Goal: Task Accomplishment & Management: Manage account settings

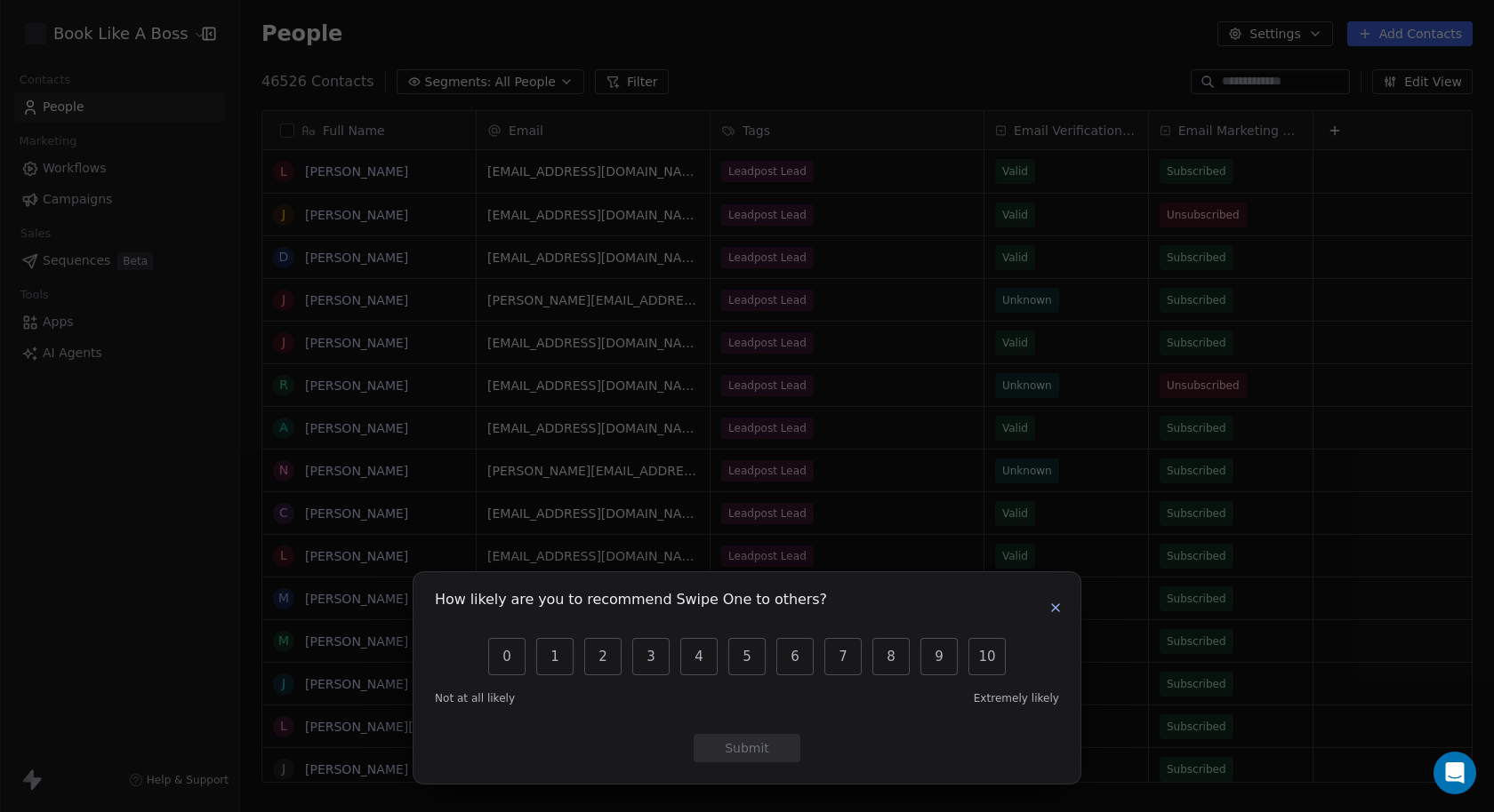
scroll to position [700, 1238]
click at [1053, 608] on icon "button" at bounding box center [1055, 607] width 15 height 15
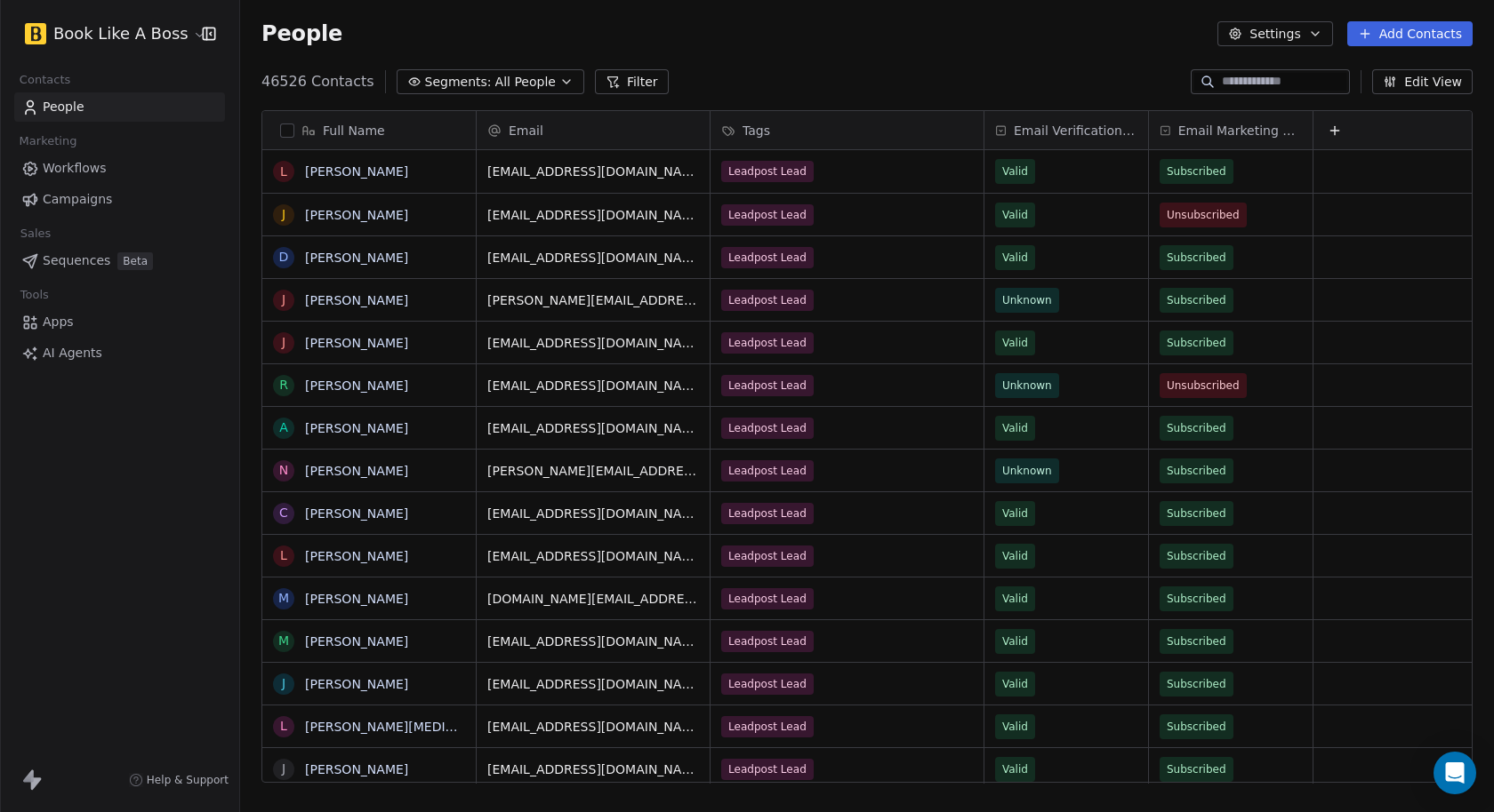
click at [77, 199] on span "Campaigns" at bounding box center [77, 199] width 69 height 19
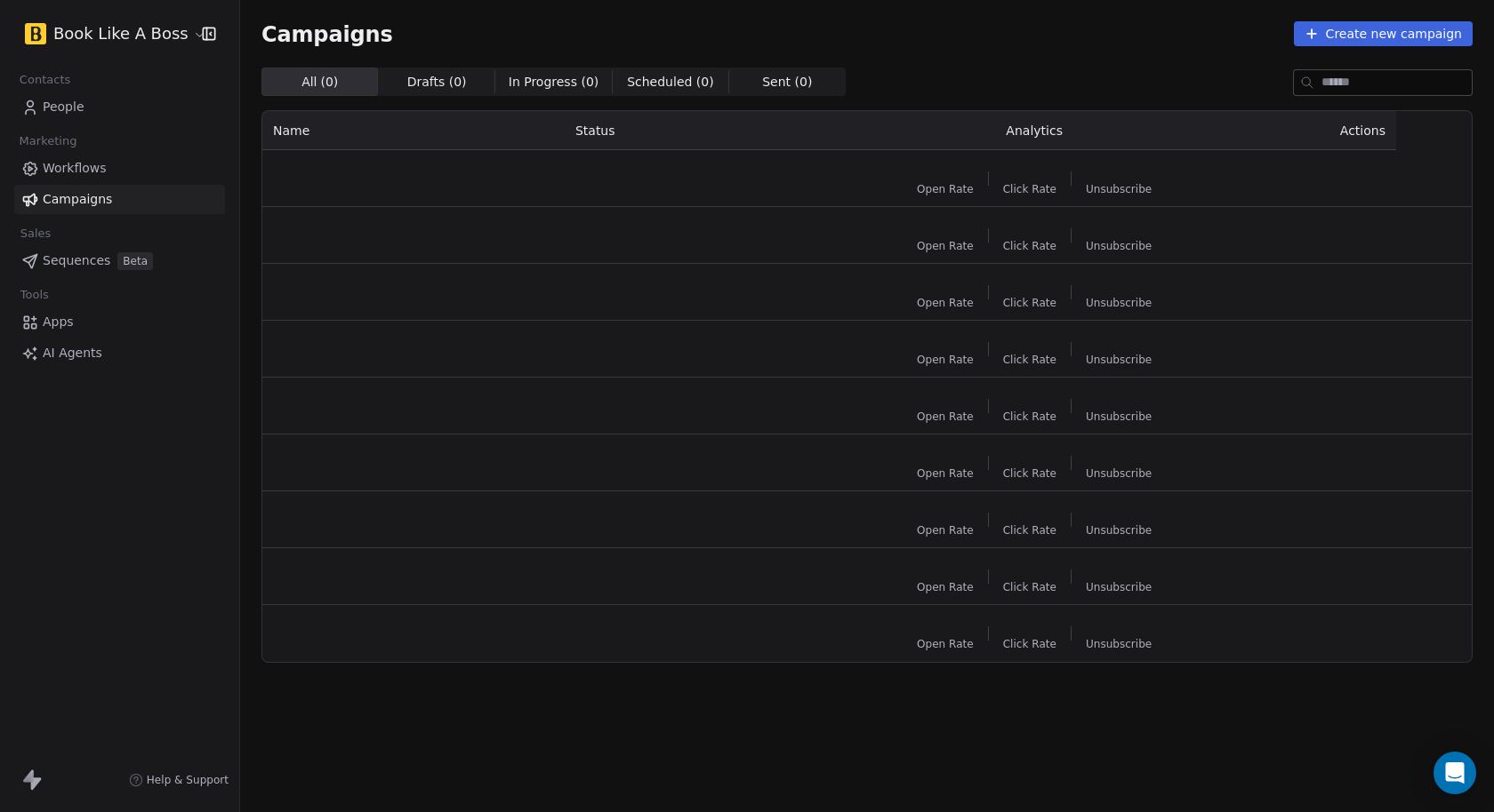
click at [83, 167] on span "Workflows" at bounding box center [75, 168] width 64 height 19
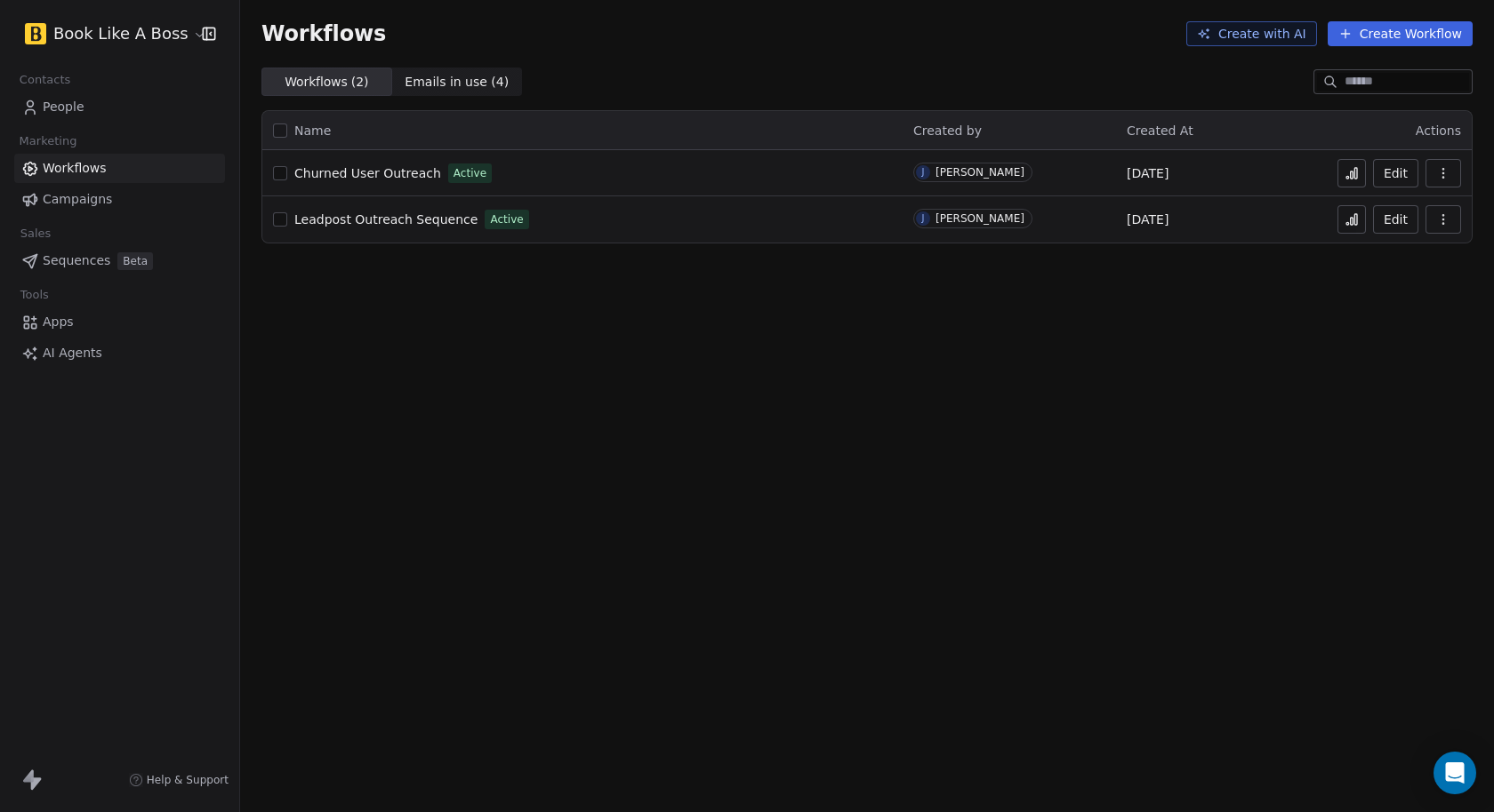
click at [367, 174] on span "Churned User Outreach" at bounding box center [368, 173] width 146 height 15
click at [87, 101] on link "People" at bounding box center [120, 107] width 211 height 29
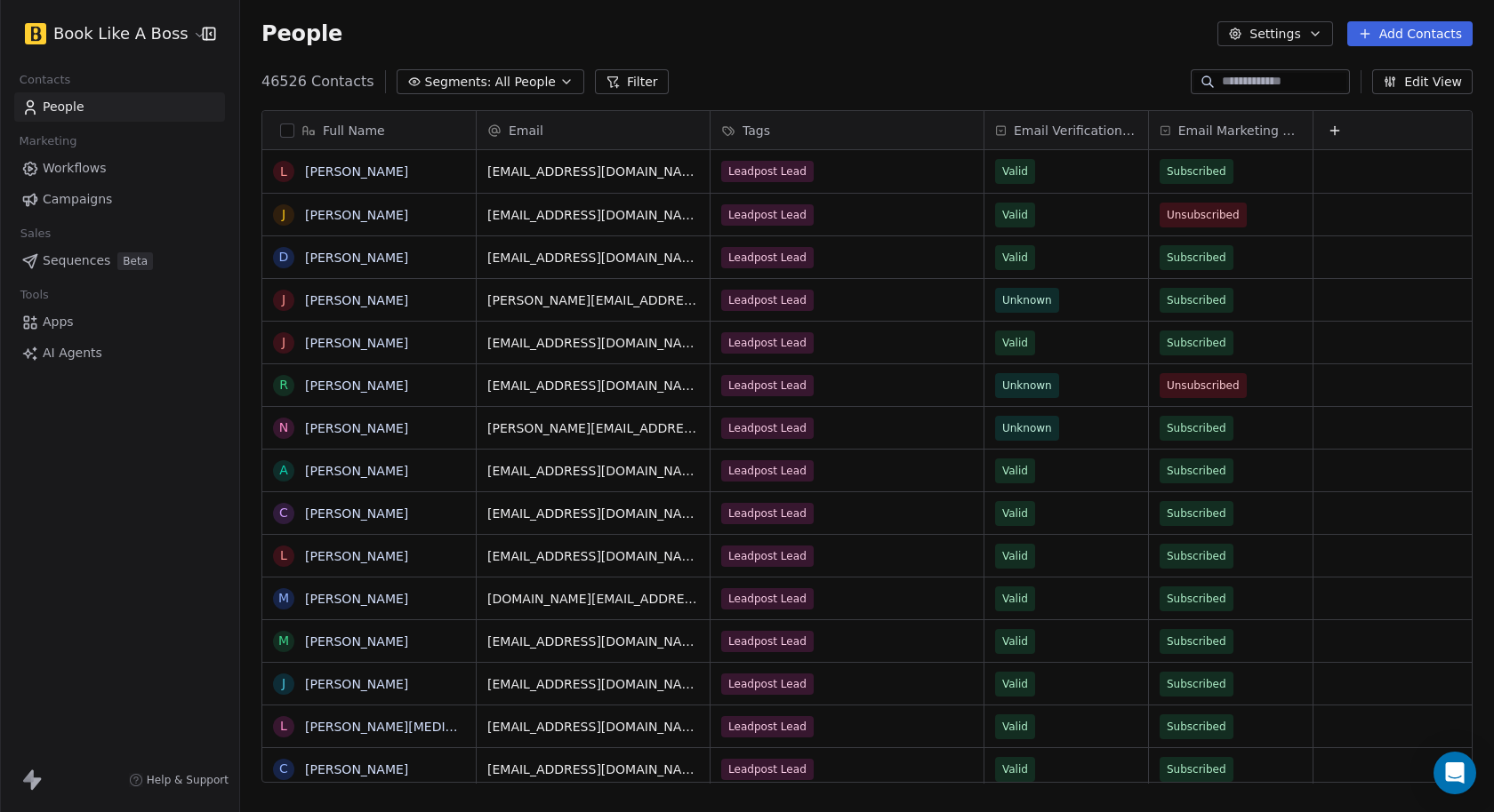
scroll to position [700, 1238]
click at [1405, 35] on button "Add Contacts" at bounding box center [1409, 34] width 126 height 25
click at [1396, 102] on span "Import from CSV" at bounding box center [1406, 100] width 103 height 19
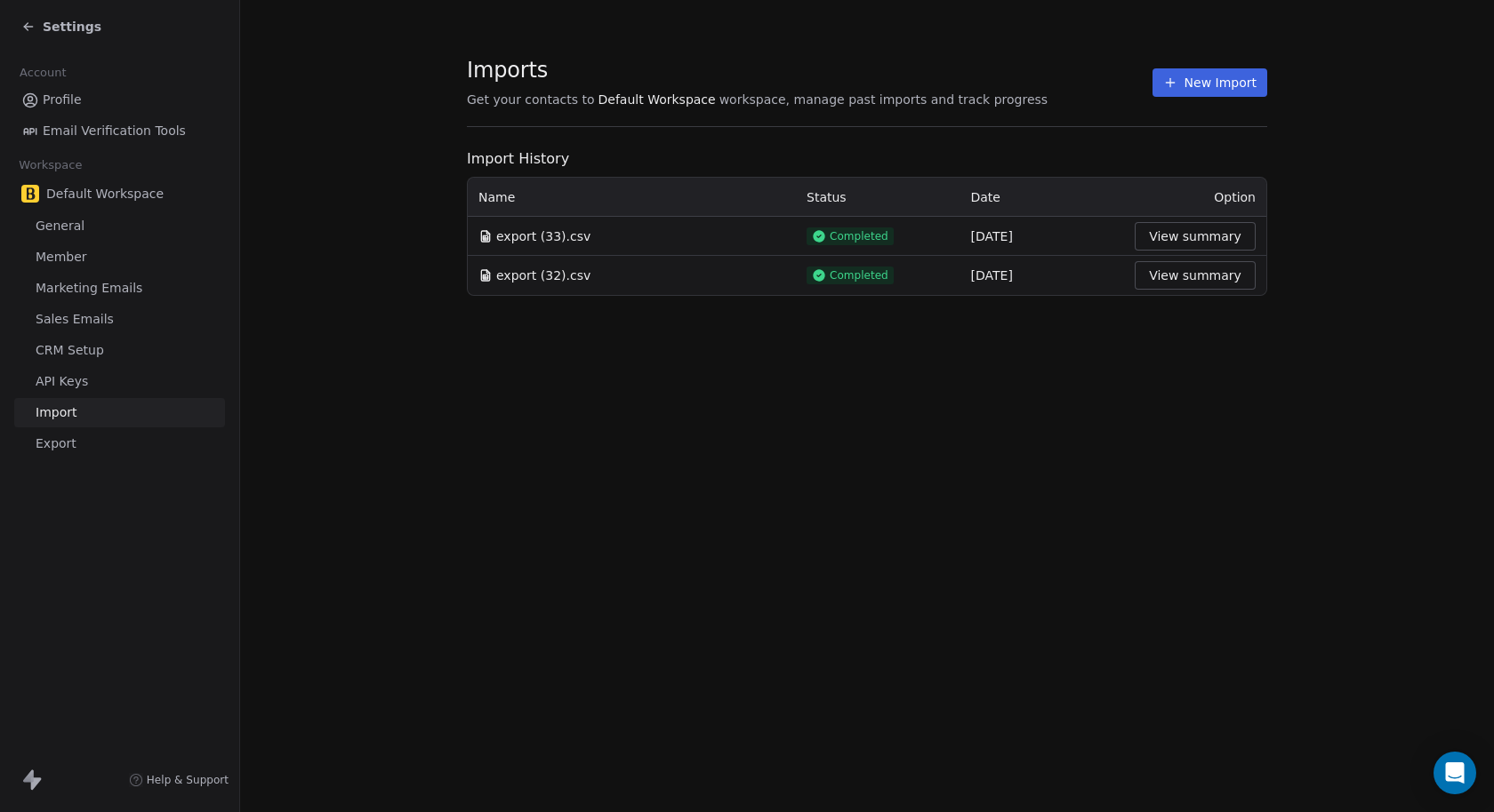
click at [1222, 87] on button "New Import" at bounding box center [1210, 82] width 115 height 28
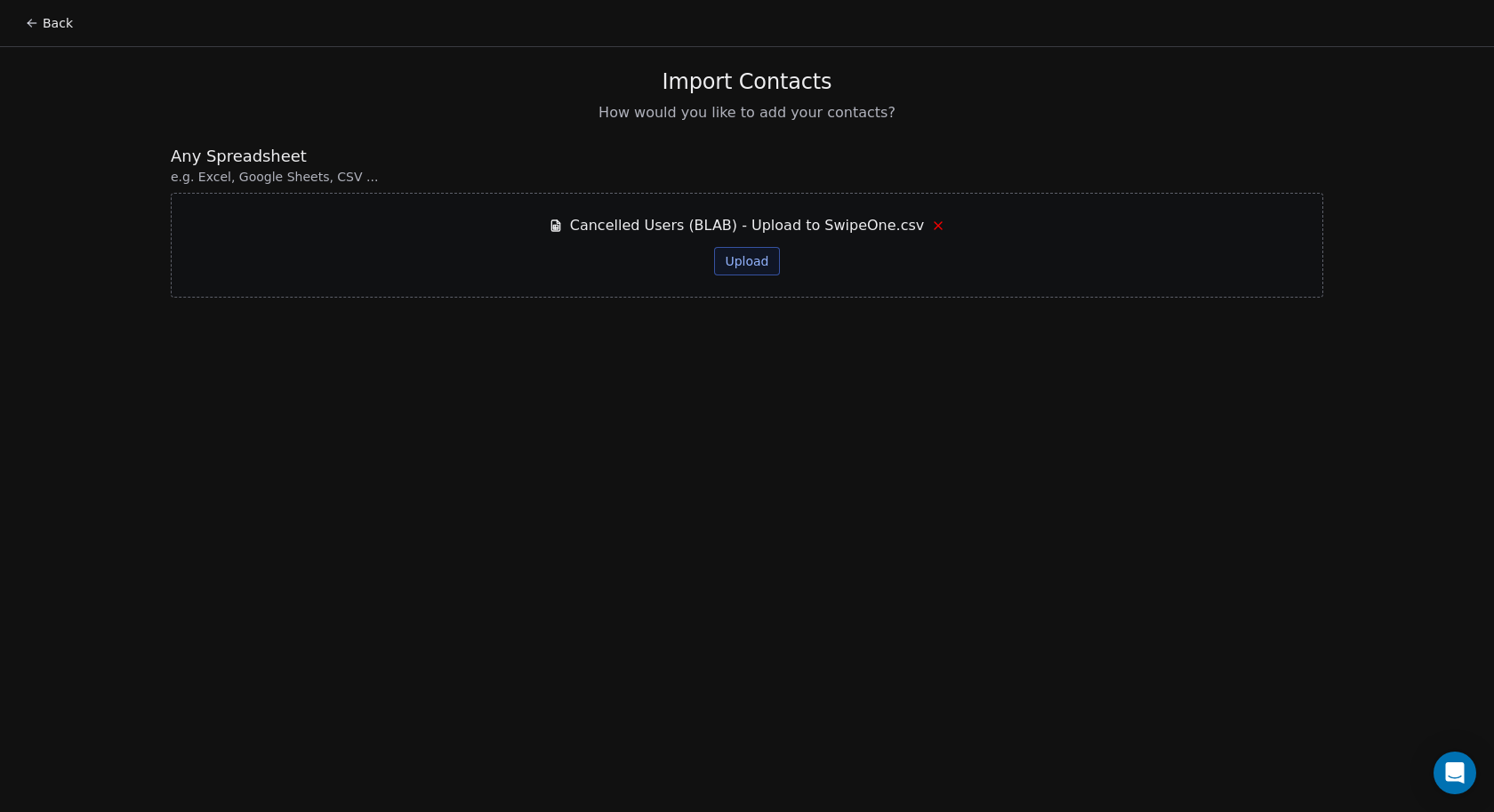
click at [765, 265] on button "Upload" at bounding box center [746, 260] width 65 height 28
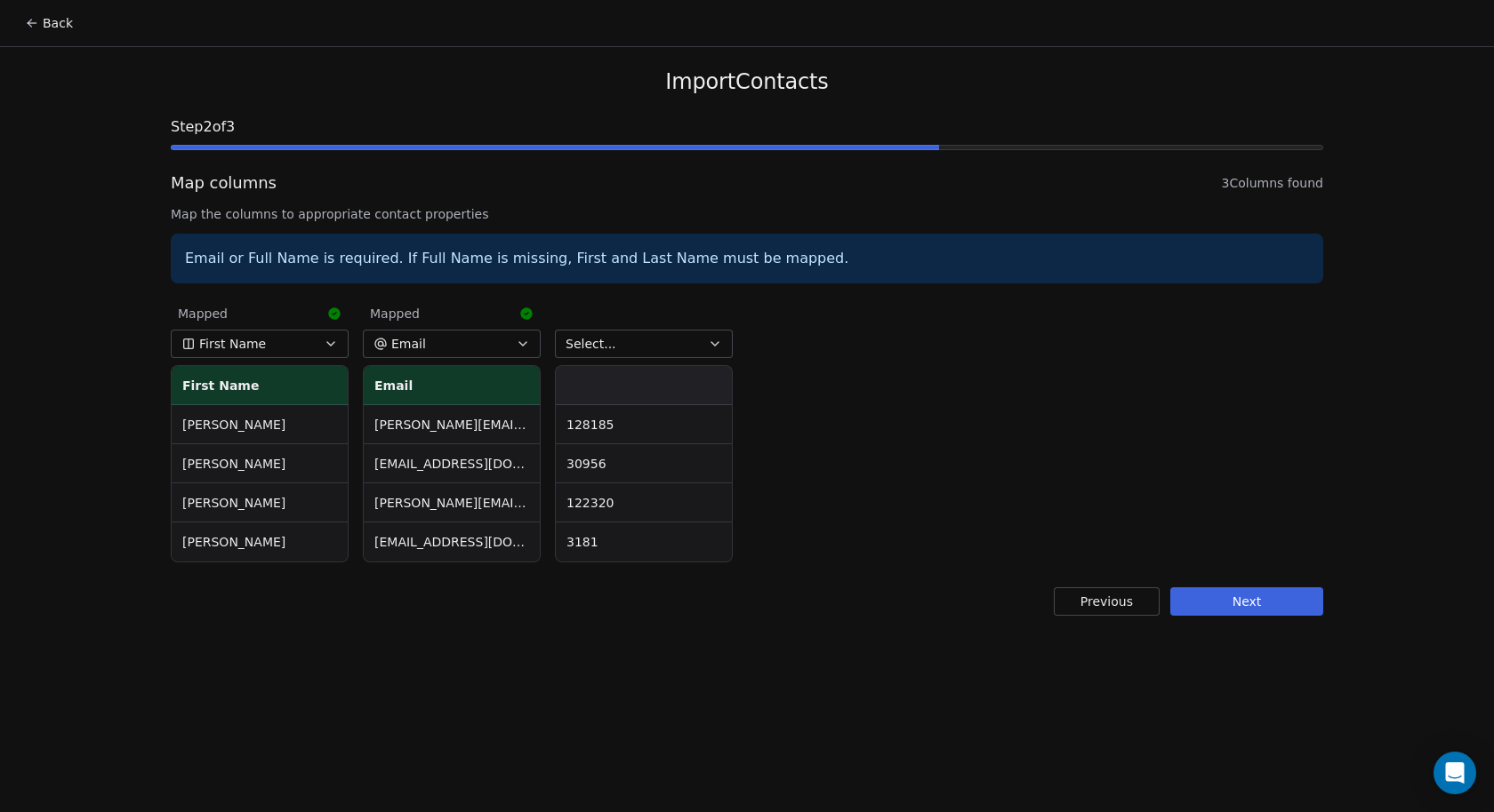
click at [643, 352] on button "Select..." at bounding box center [644, 343] width 177 height 28
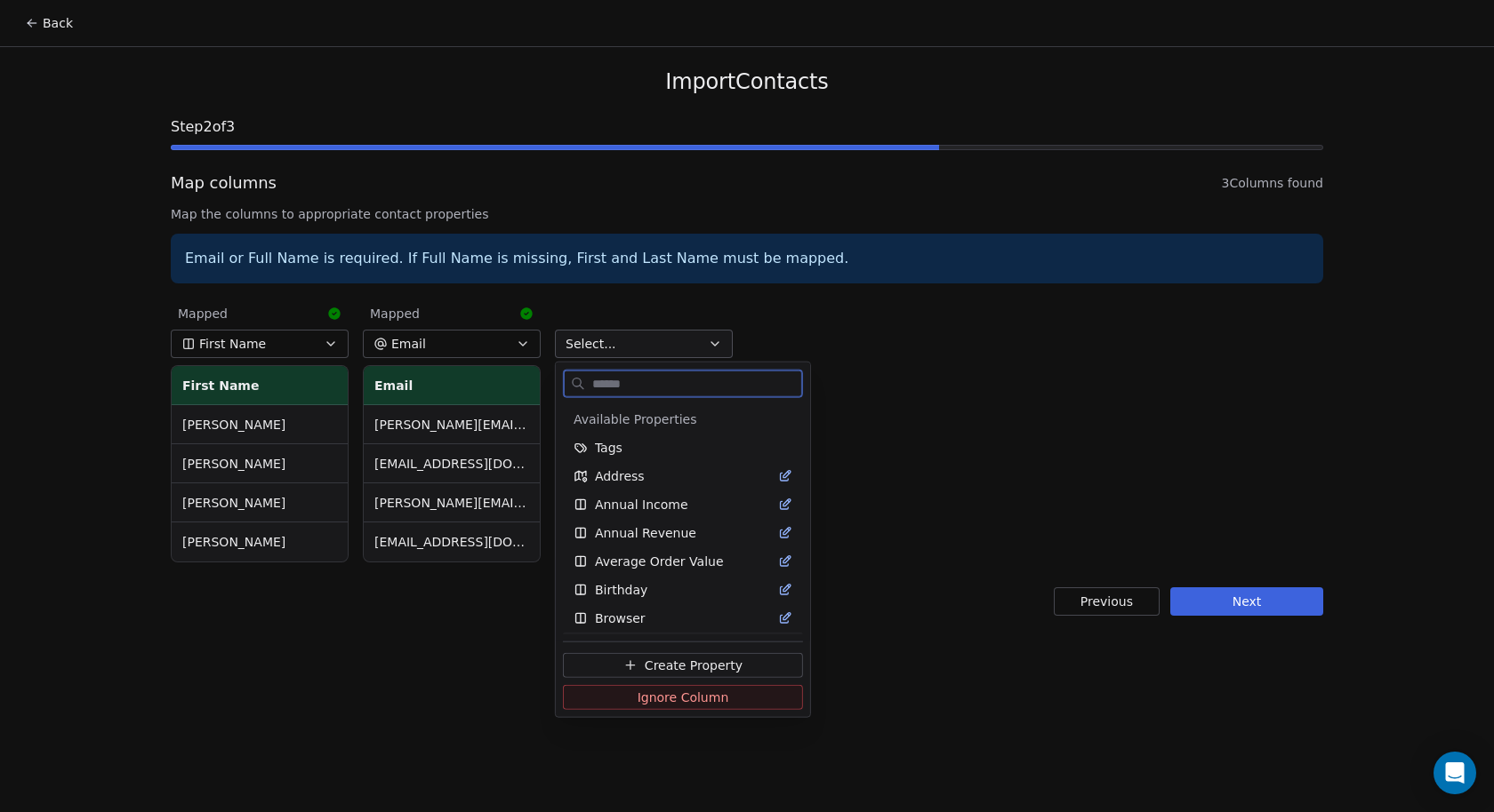
click at [722, 702] on button "Ignore Column" at bounding box center [683, 698] width 240 height 25
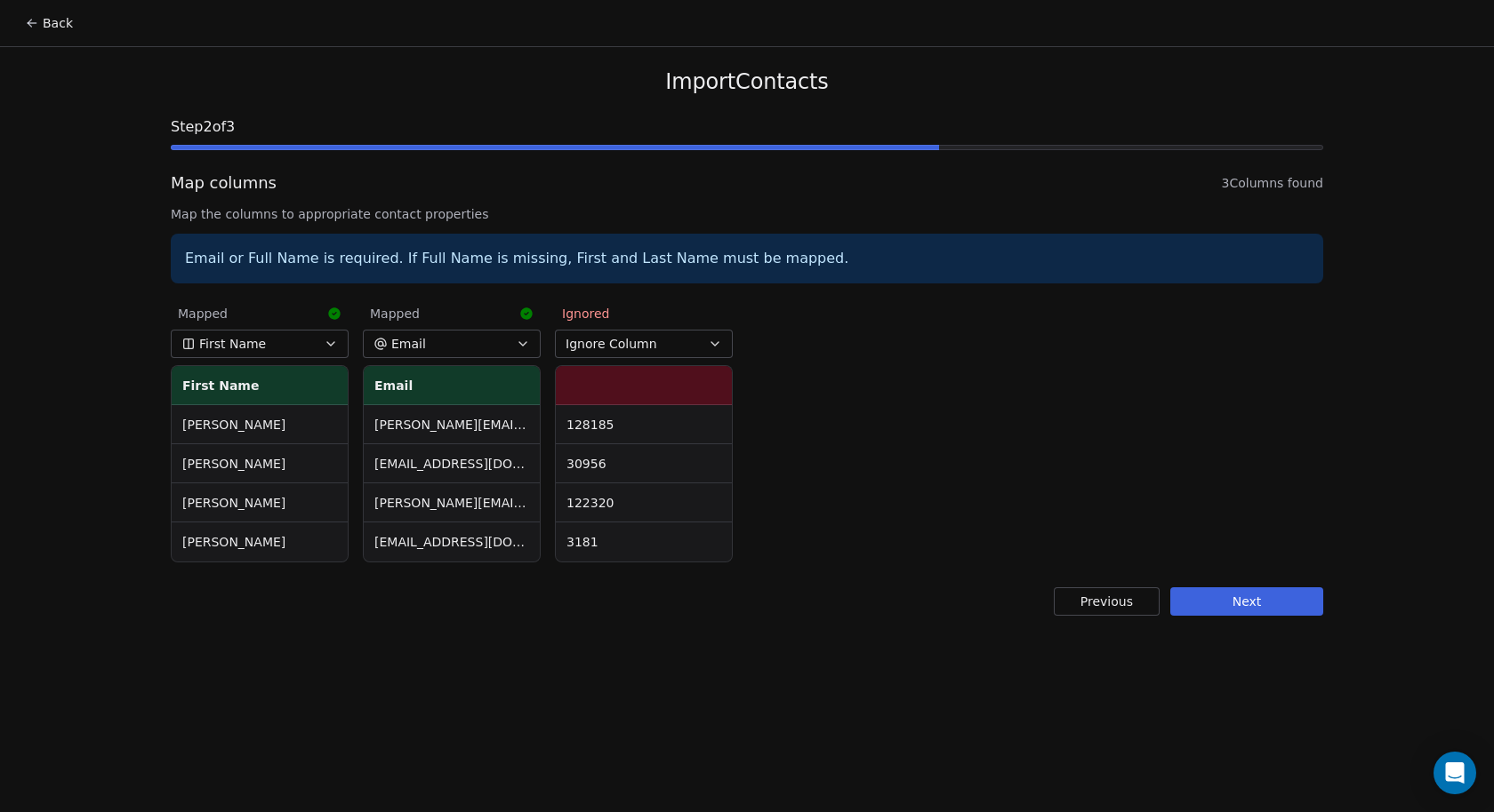
click at [807, 375] on div "Mapped First Name First Name [PERSON_NAME] [PERSON_NAME] Mapped Email Email [PE…" at bounding box center [747, 430] width 1153 height 272
click at [1207, 606] on button "Next" at bounding box center [1246, 601] width 153 height 28
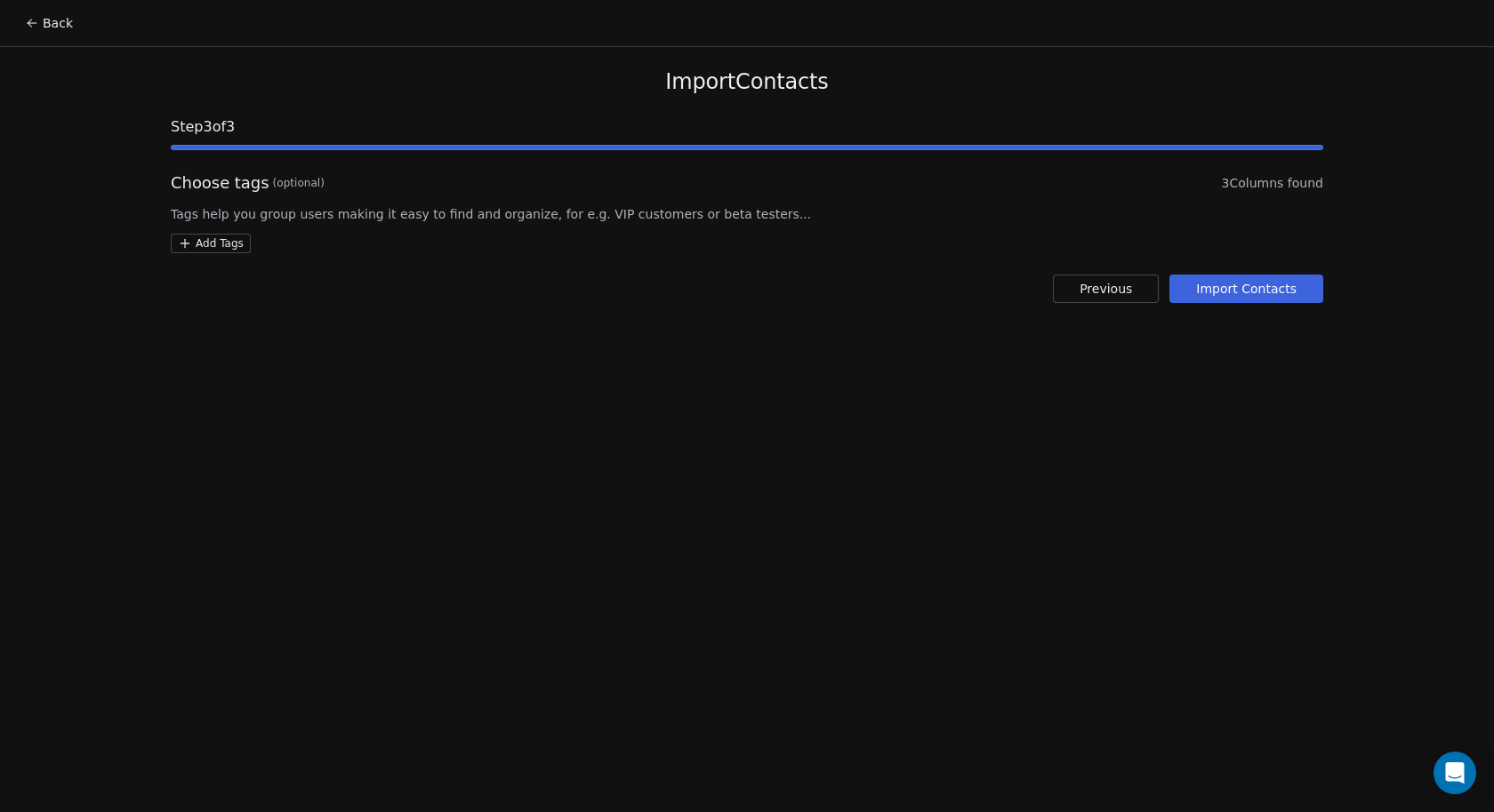
click at [1083, 289] on button "Previous" at bounding box center [1105, 289] width 105 height 28
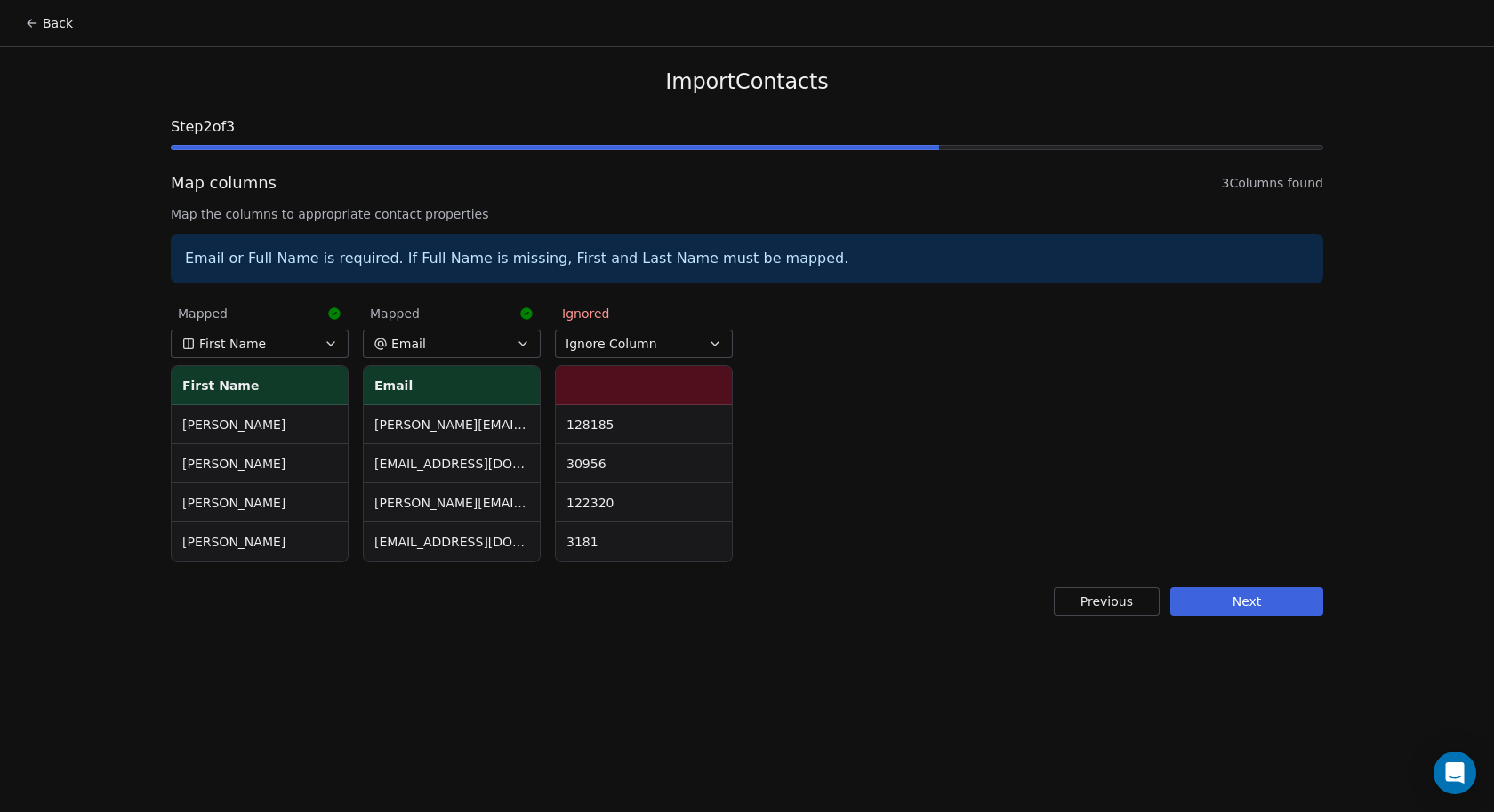
click at [1216, 605] on button "Next" at bounding box center [1246, 601] width 153 height 28
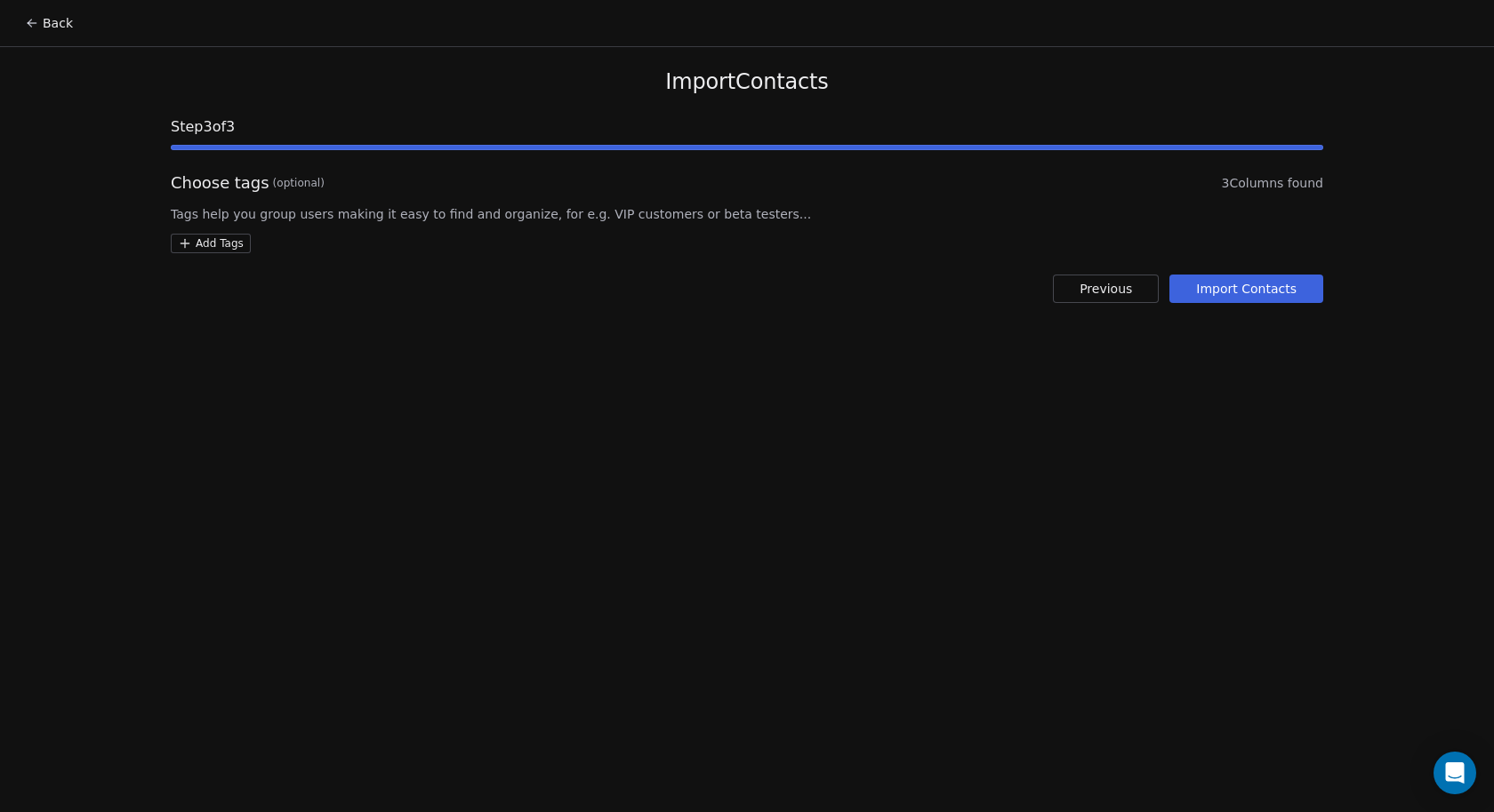
click at [223, 247] on html "Back Import Contacts Step 3 of 3 Choose tags (optional) 3 Columns found Tags he…" at bounding box center [747, 406] width 1494 height 812
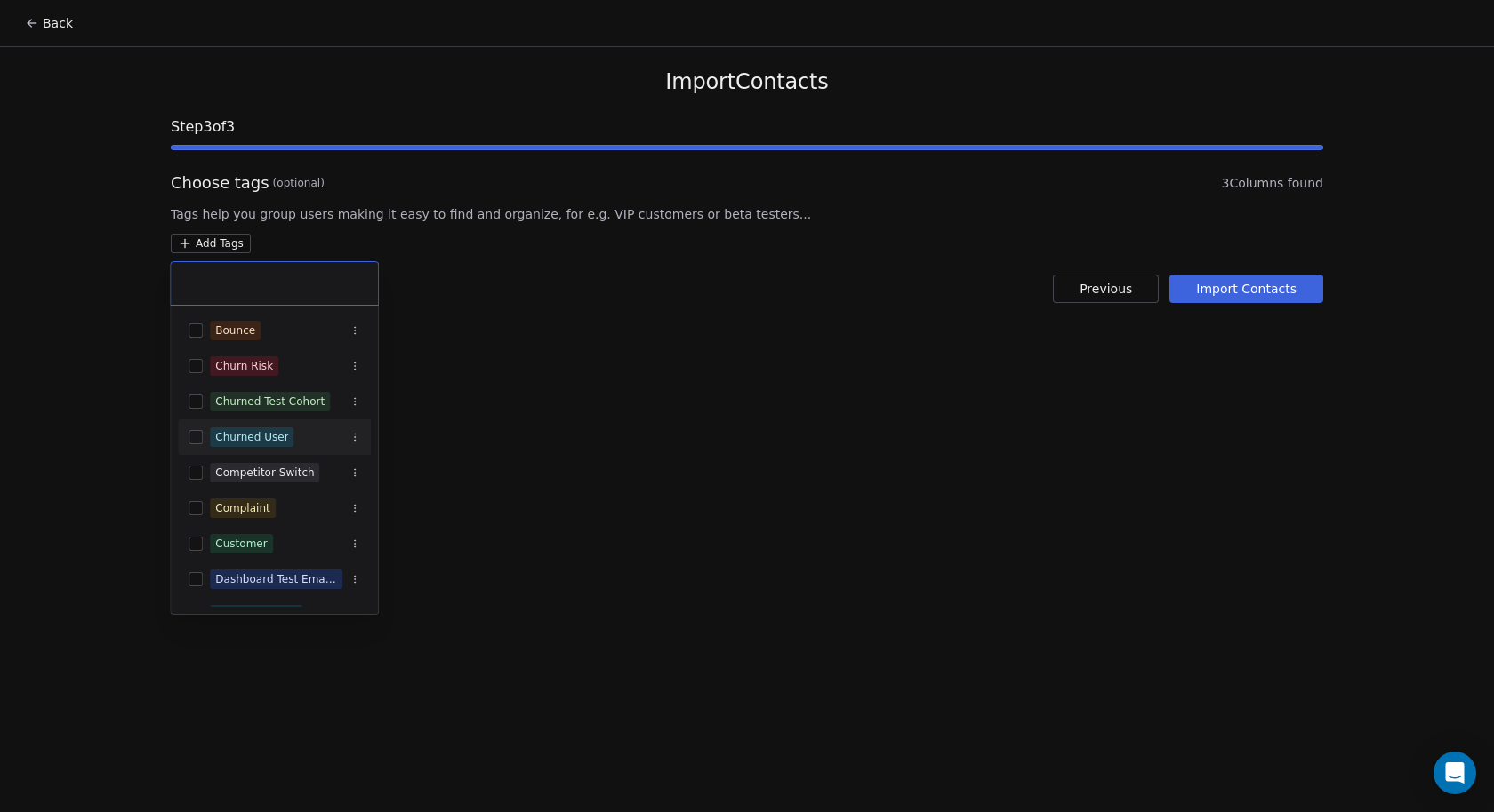
click at [193, 439] on button "Suggestions" at bounding box center [195, 437] width 15 height 15
click at [609, 430] on html "Back Import Contacts Step 3 of 3 Choose tags (optional) 3 Columns found Tags he…" at bounding box center [747, 406] width 1494 height 812
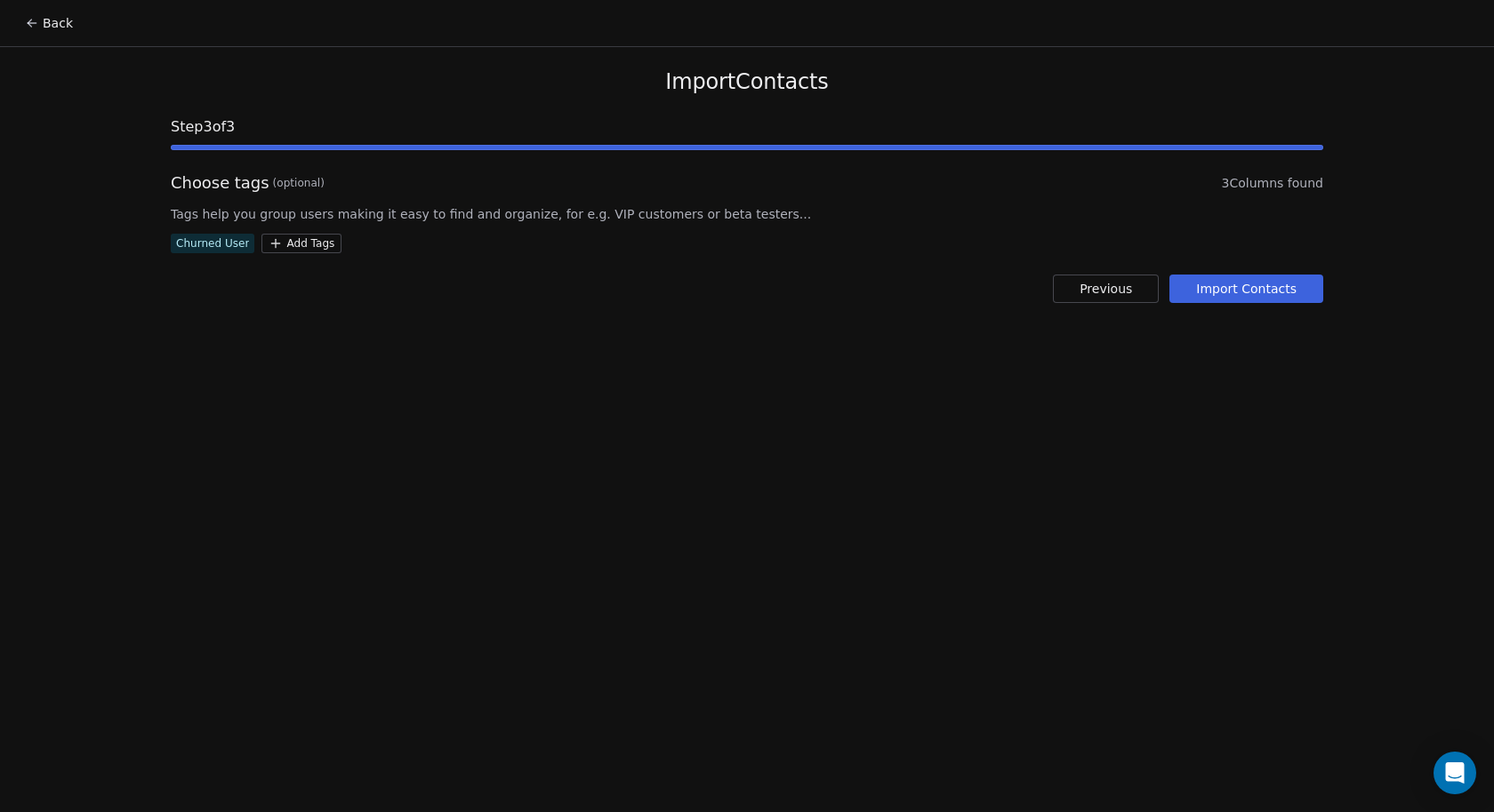
click at [1270, 289] on button "Import Contacts" at bounding box center [1246, 289] width 154 height 28
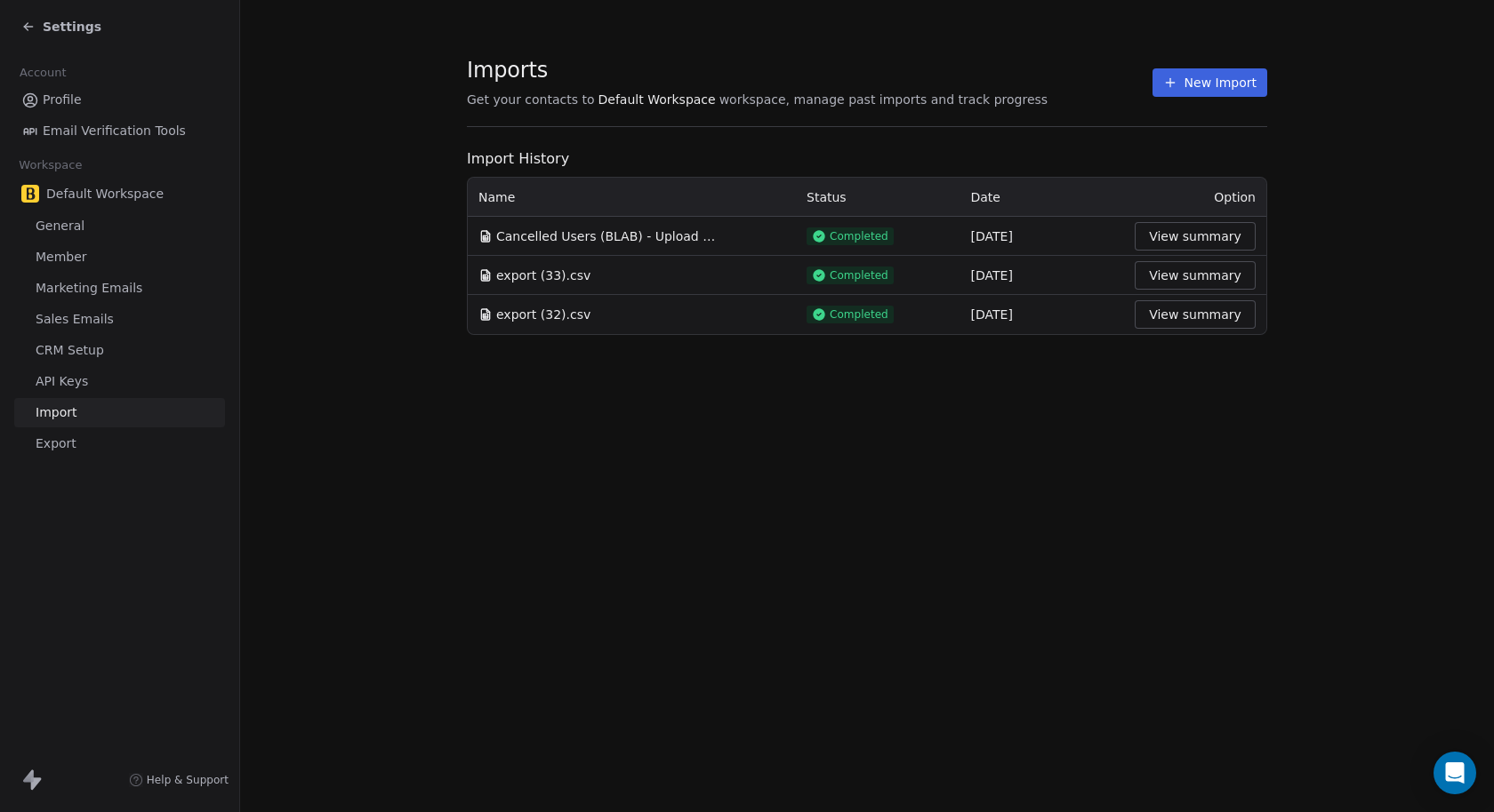
click at [1057, 424] on div "Imports Get your contacts to Default Workspace workspace, manage past imports a…" at bounding box center [867, 406] width 1254 height 812
click at [1174, 238] on button "View summary" at bounding box center [1195, 236] width 121 height 28
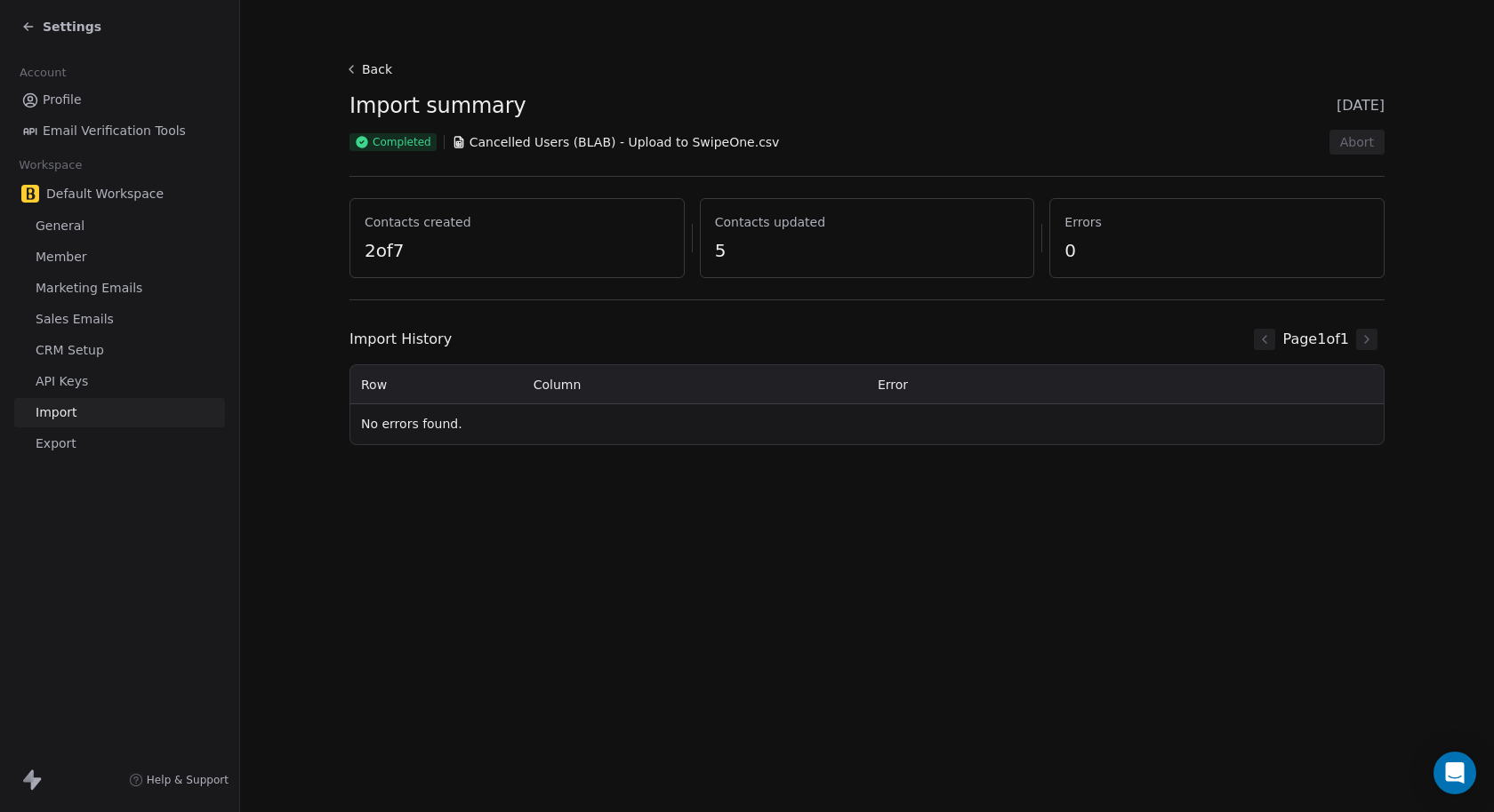
click at [25, 28] on icon at bounding box center [26, 28] width 4 height 4
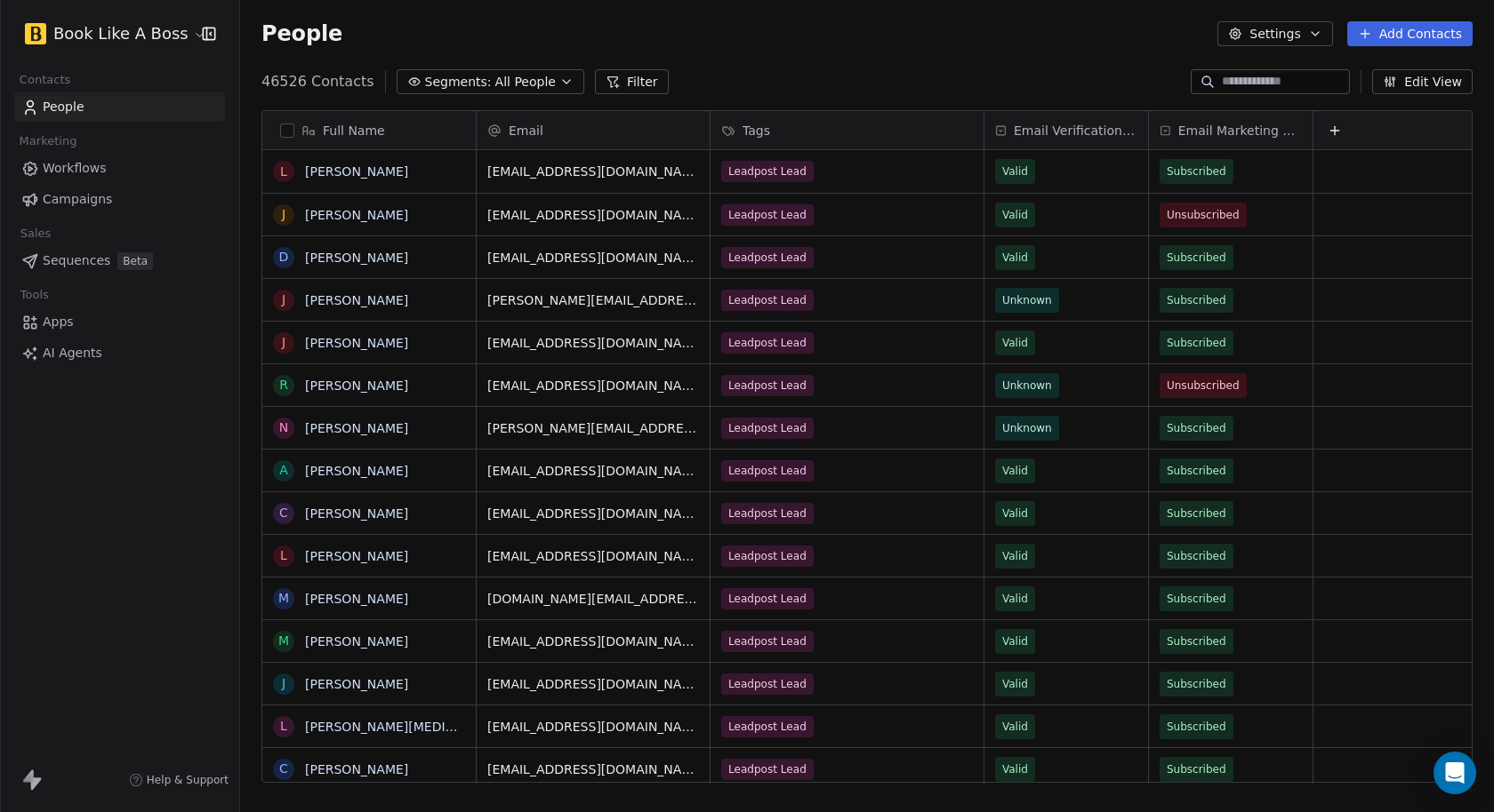
scroll to position [700, 1238]
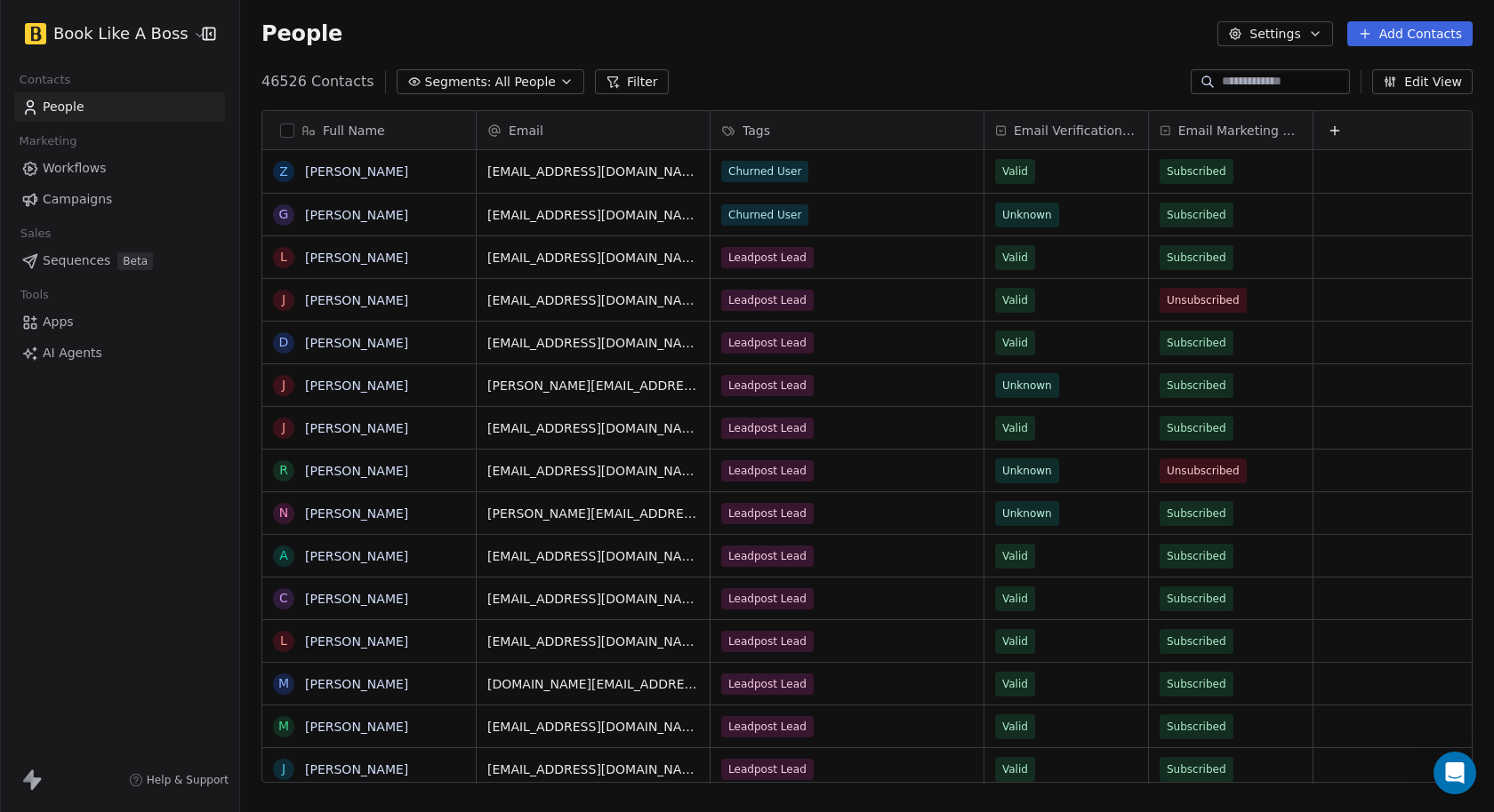
click at [81, 172] on span "Workflows" at bounding box center [75, 168] width 64 height 19
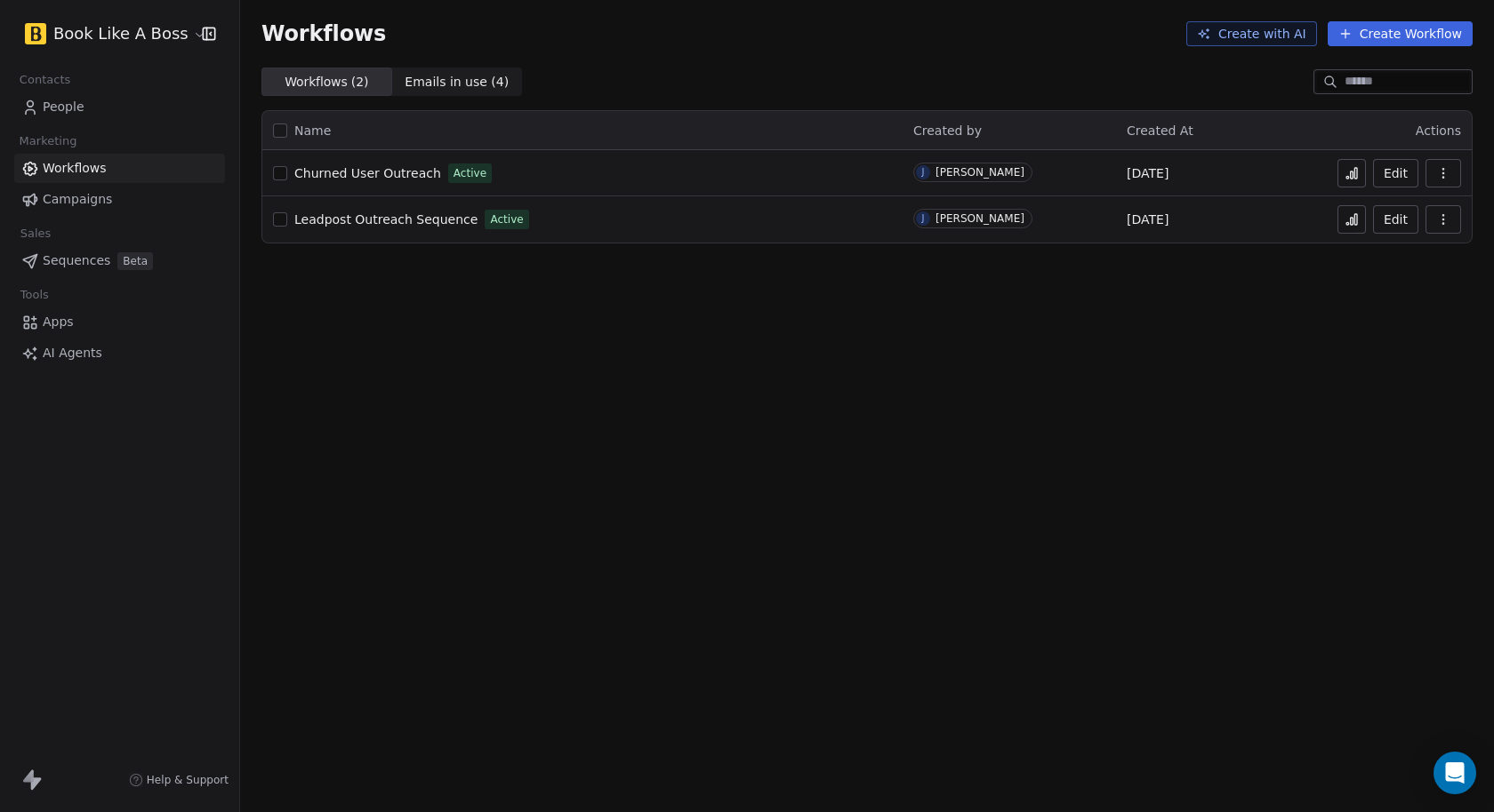
click at [650, 320] on div "Workflows Create with AI Create Workflow Workflows ( 2 ) Workflows ( 2 ) Emails…" at bounding box center [867, 406] width 1254 height 812
click at [496, 269] on div "Workflows Create with AI Create Workflow Workflows ( 2 ) Workflows ( 2 ) Emails…" at bounding box center [867, 406] width 1254 height 812
click at [368, 175] on span "Churned User Outreach" at bounding box center [368, 173] width 146 height 15
